Goal: Information Seeking & Learning: Learn about a topic

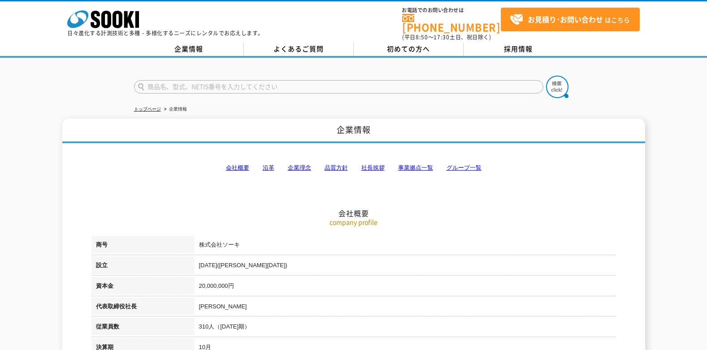
click at [411, 164] on link "事業拠点一覧" at bounding box center [415, 167] width 35 height 7
click at [194, 45] on link "企業情報" at bounding box center [189, 49] width 110 height 13
click at [269, 164] on link "沿革" at bounding box center [269, 167] width 12 height 7
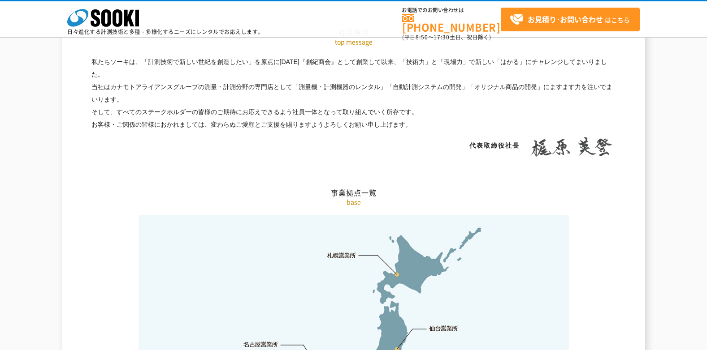
scroll to position [1683, 0]
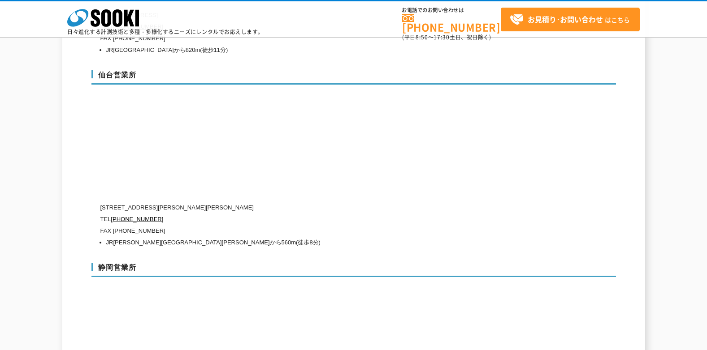
scroll to position [2554, 0]
